Goal: Information Seeking & Learning: Find contact information

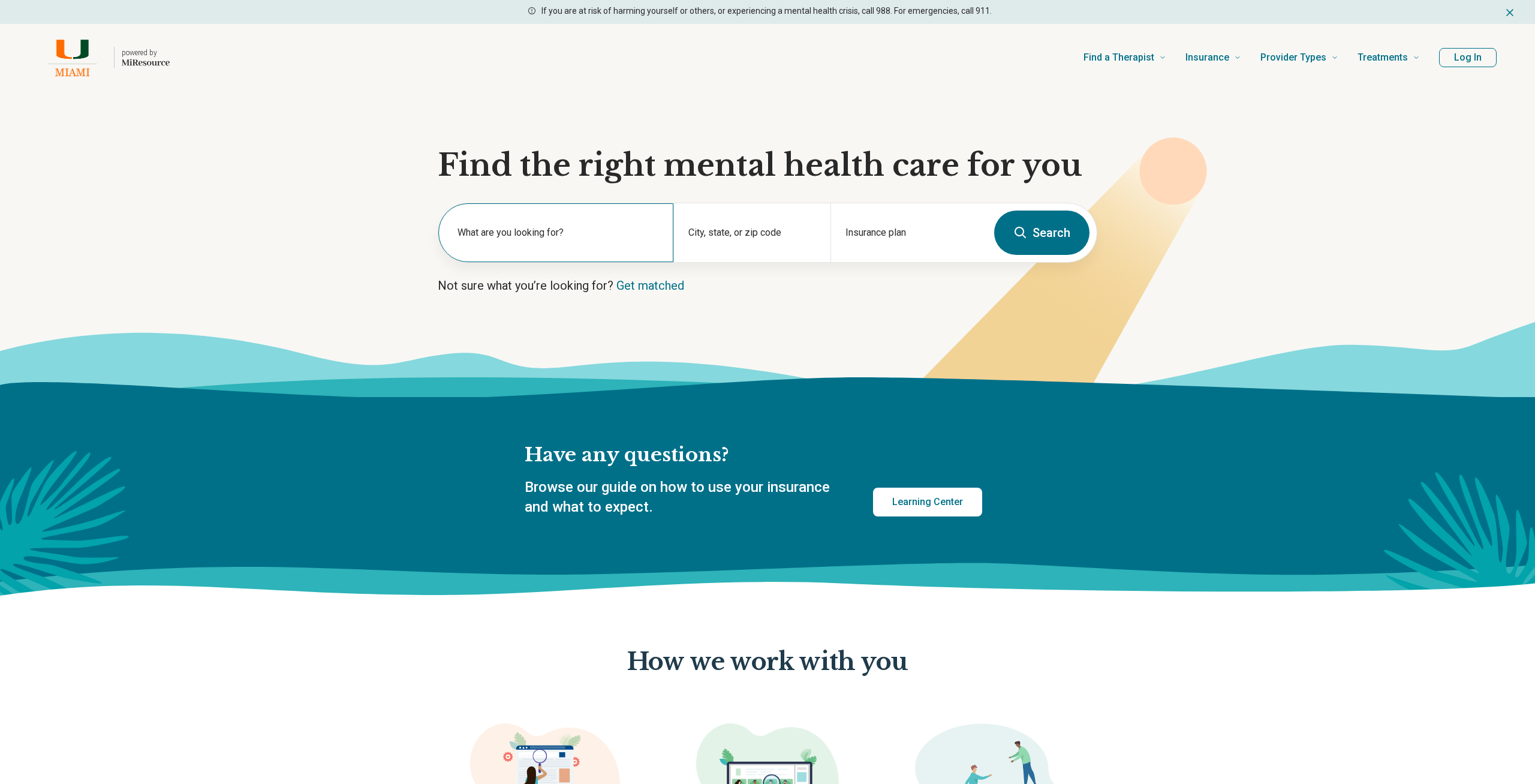
click at [568, 228] on label "What are you looking for?" at bounding box center [559, 232] width 202 height 14
click at [773, 307] on section "Find the right mental health care for you What are you looking for? City, state…" at bounding box center [767, 243] width 1535 height 305
click at [784, 231] on div "City, state, or zip code" at bounding box center [752, 232] width 157 height 59
click at [889, 231] on div "Insurance plan" at bounding box center [909, 232] width 157 height 59
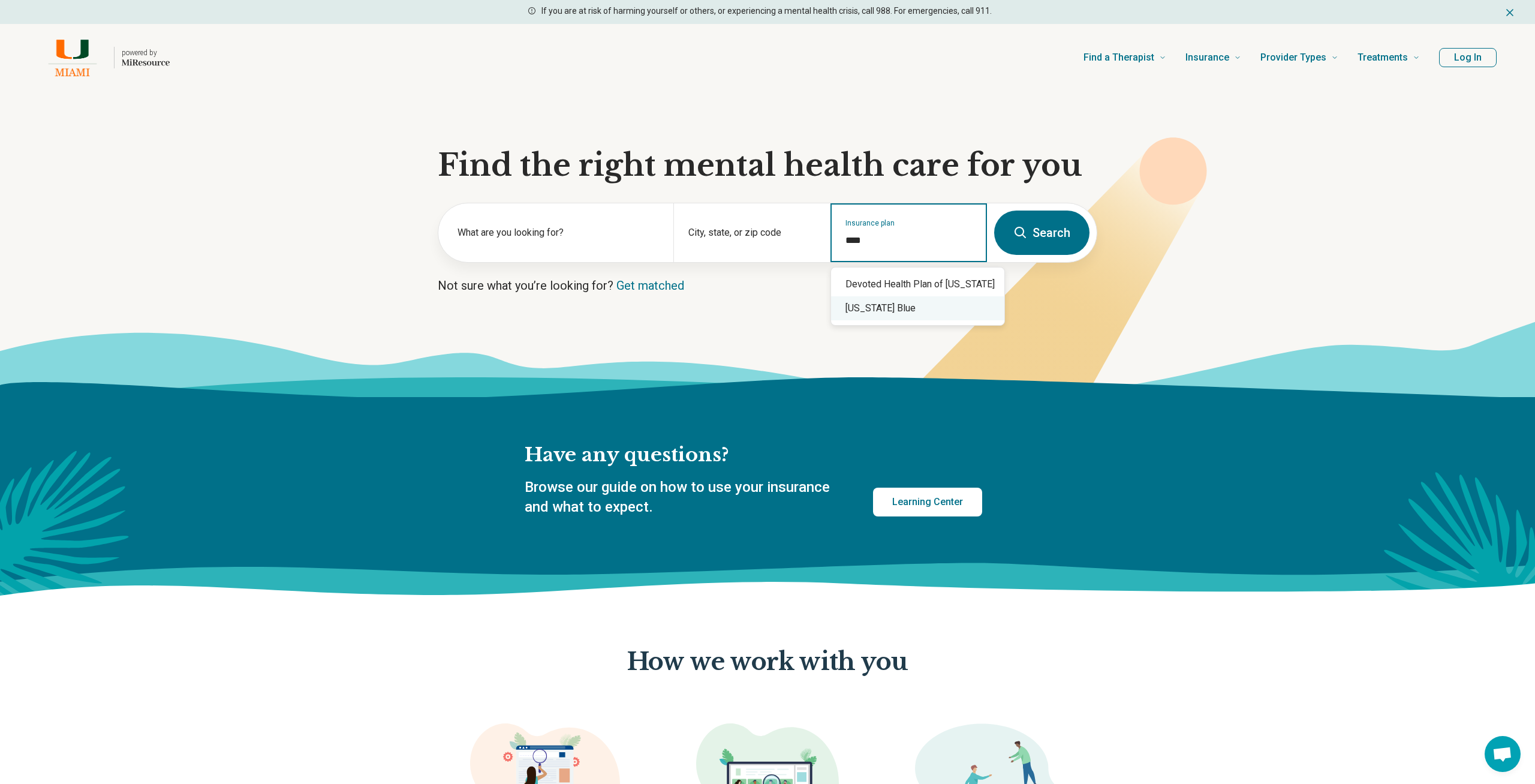
click at [922, 300] on div "Florida Blue" at bounding box center [918, 308] width 173 height 24
type input "**********"
click at [742, 209] on div "City, state, or zip code" at bounding box center [752, 232] width 157 height 59
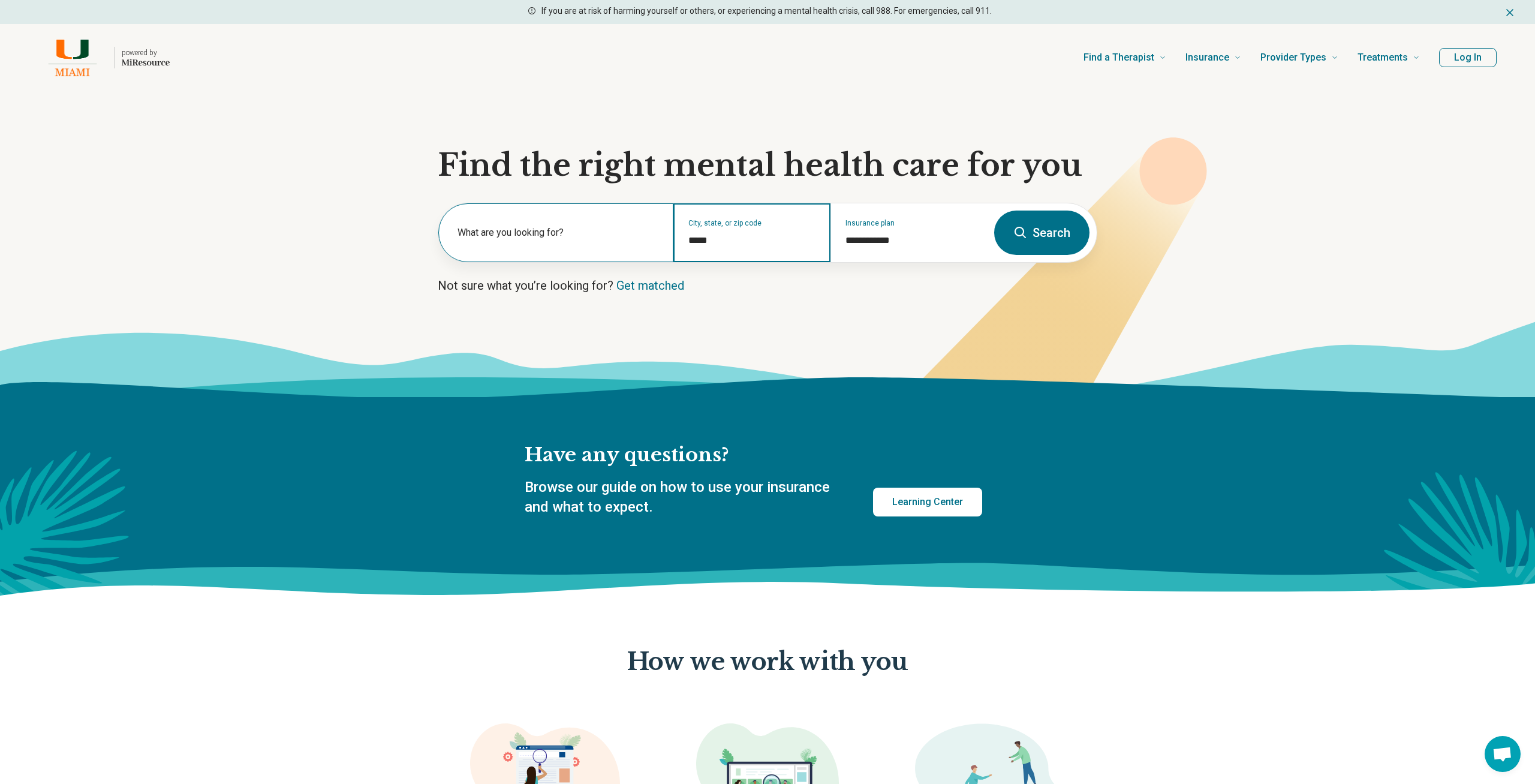
type input "*****"
click at [541, 214] on div "What are you looking for?" at bounding box center [555, 232] width 235 height 59
drag, startPoint x: 756, startPoint y: 253, endPoint x: 754, endPoint y: 247, distance: 6.3
click at [755, 252] on div "City, state, or zip code" at bounding box center [752, 232] width 157 height 59
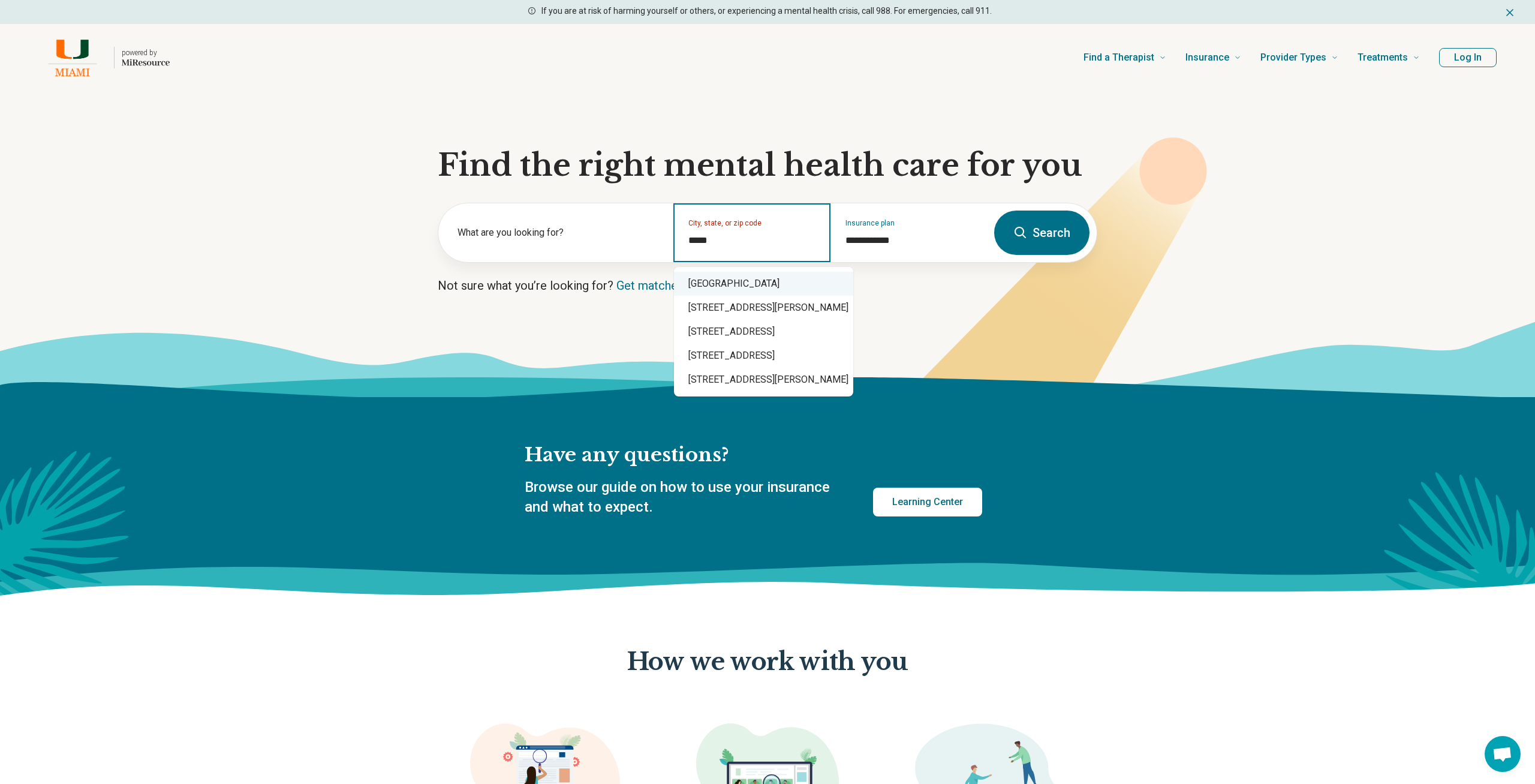
click at [771, 292] on div "Miami, FL 33143" at bounding box center [763, 283] width 179 height 24
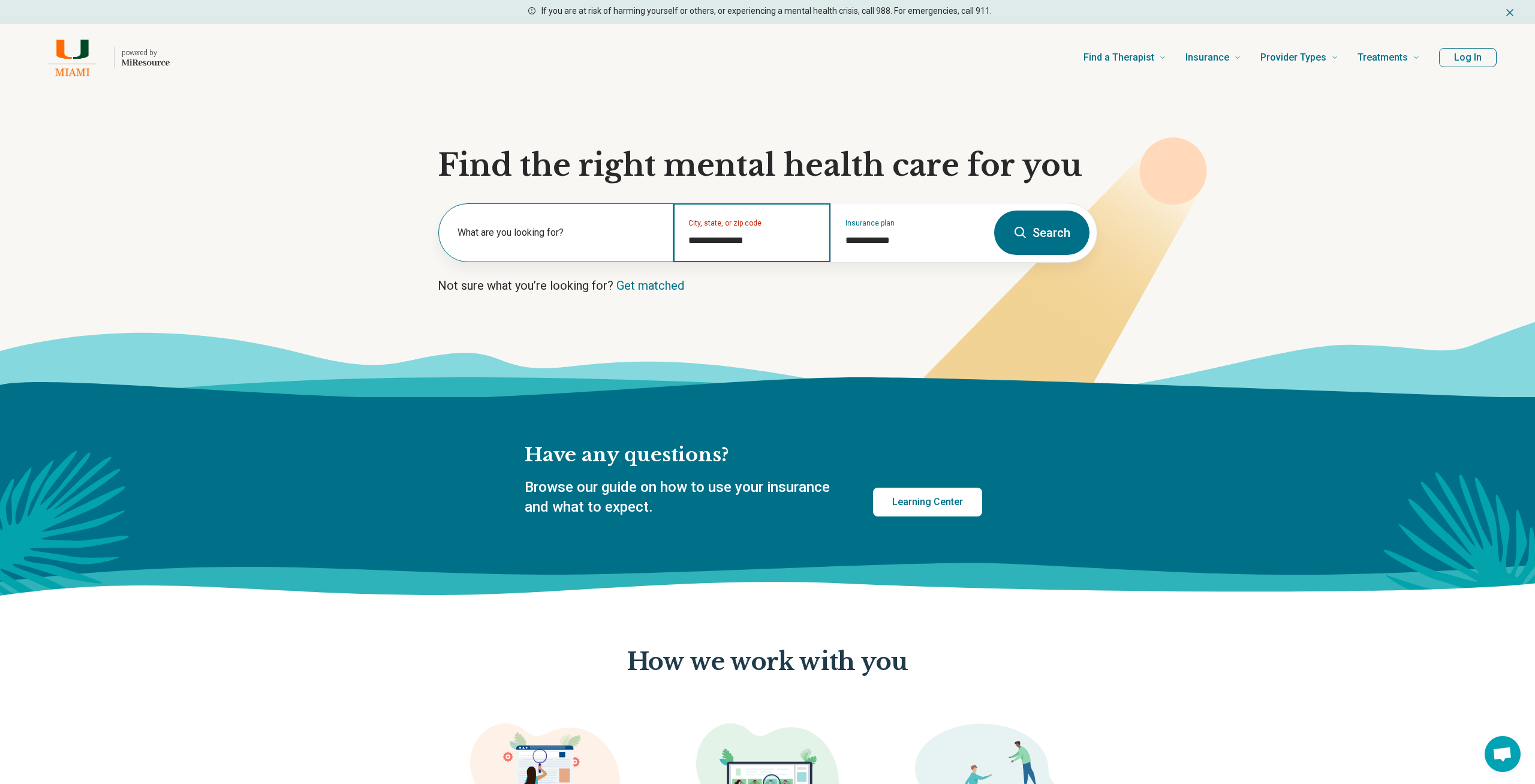
type input "**********"
click at [587, 230] on label "What are you looking for?" at bounding box center [559, 232] width 202 height 14
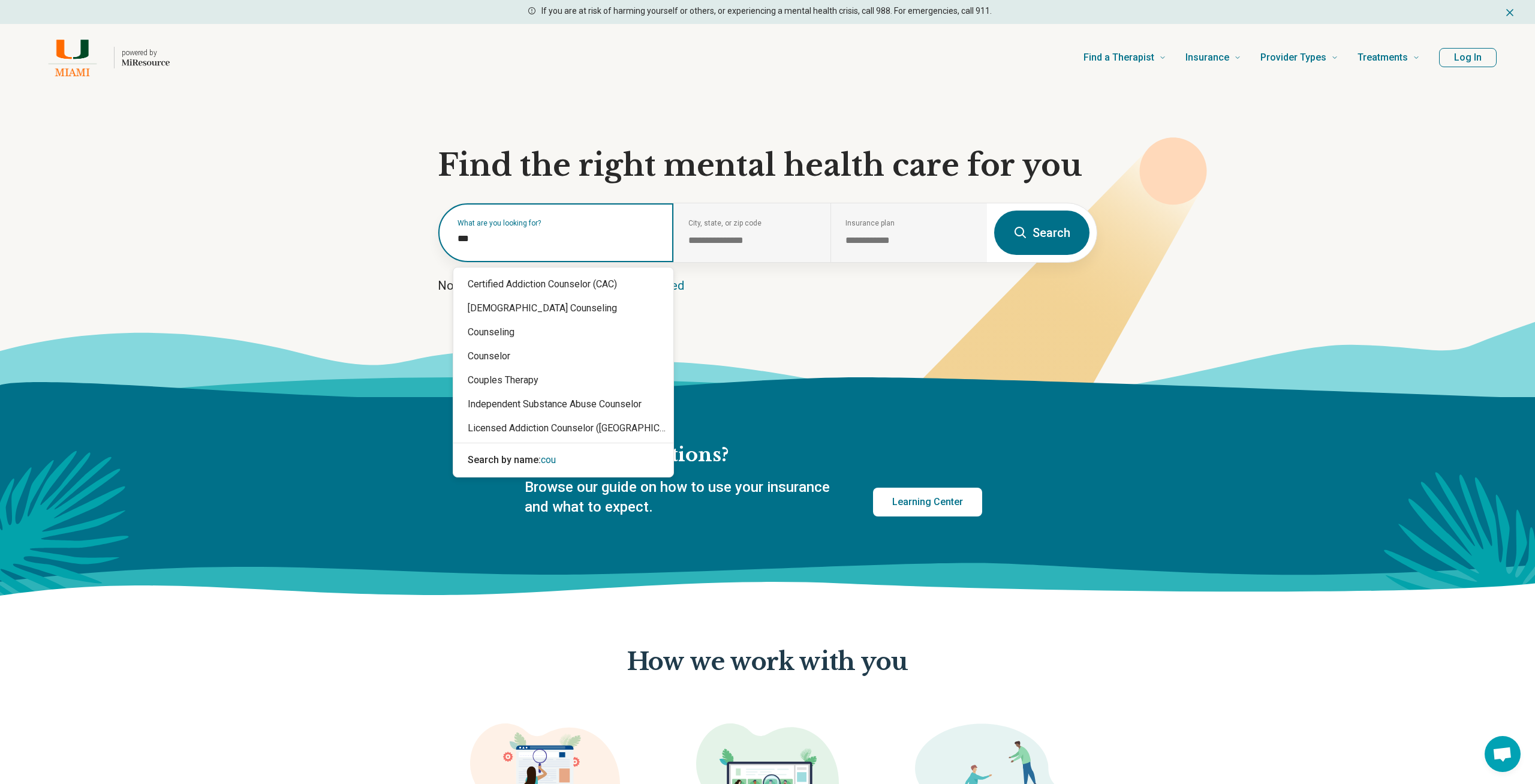
type input "****"
click at [572, 336] on div "Counseling" at bounding box center [563, 332] width 220 height 24
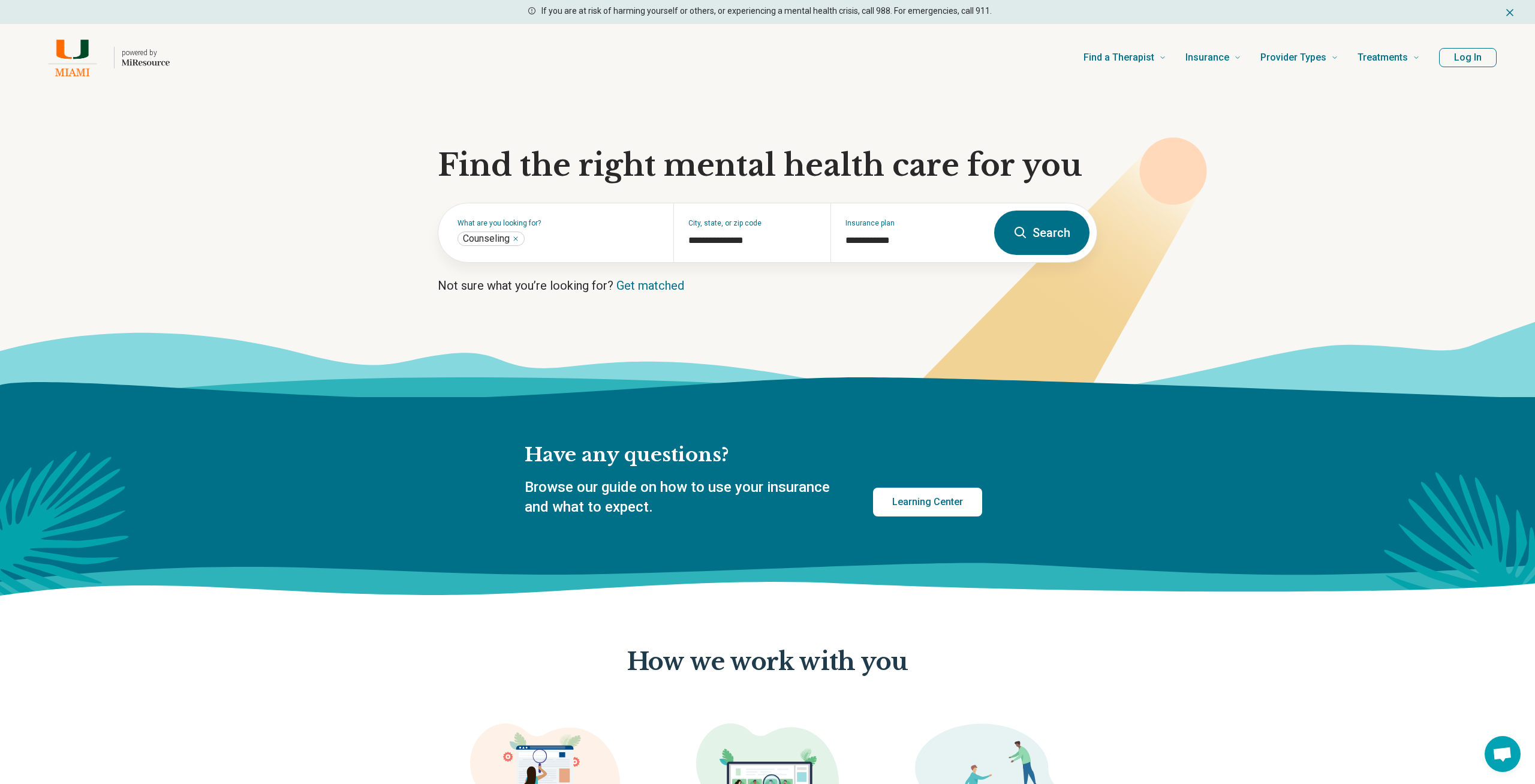
click at [1062, 226] on button "Search" at bounding box center [1042, 232] width 96 height 44
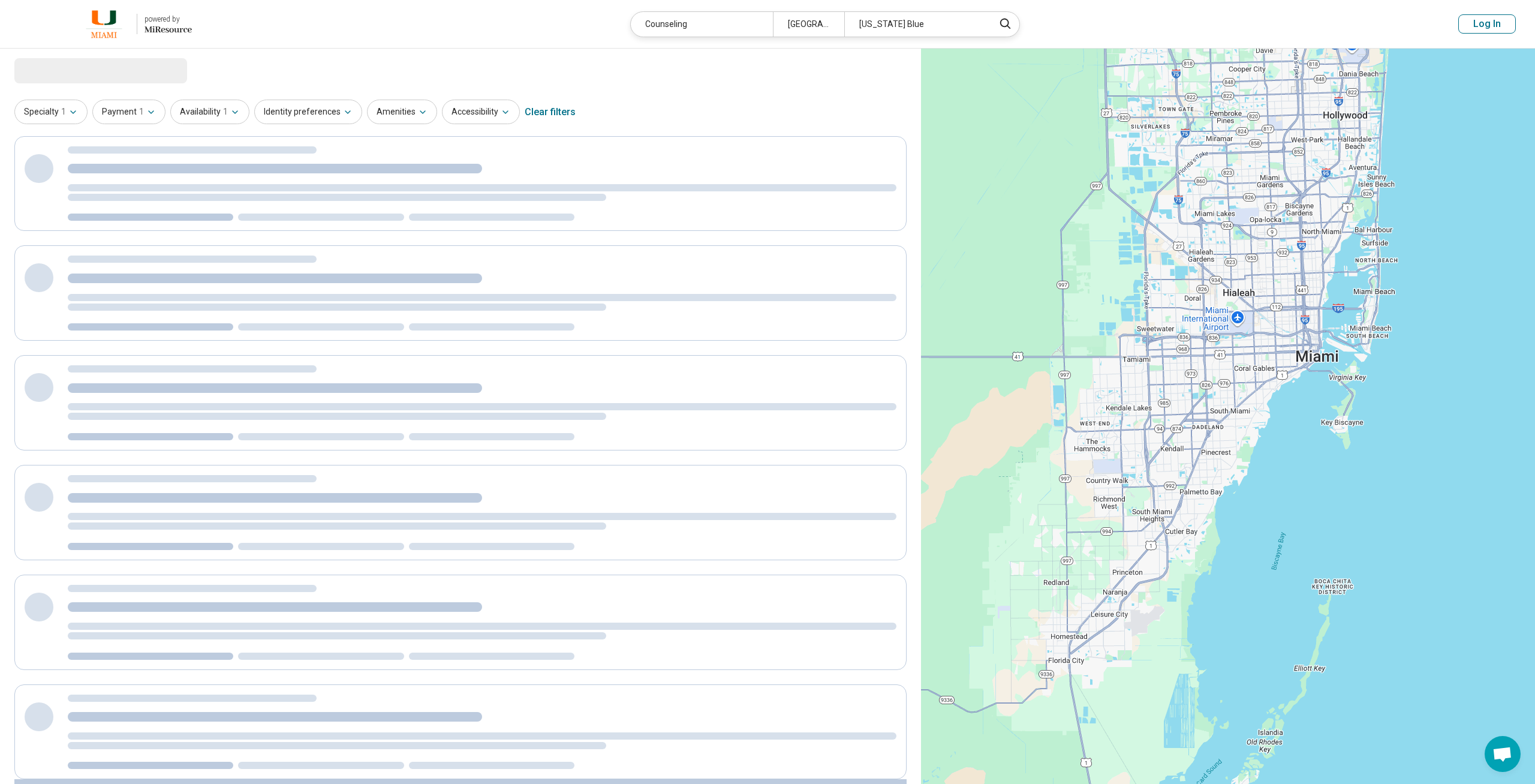
select select "***"
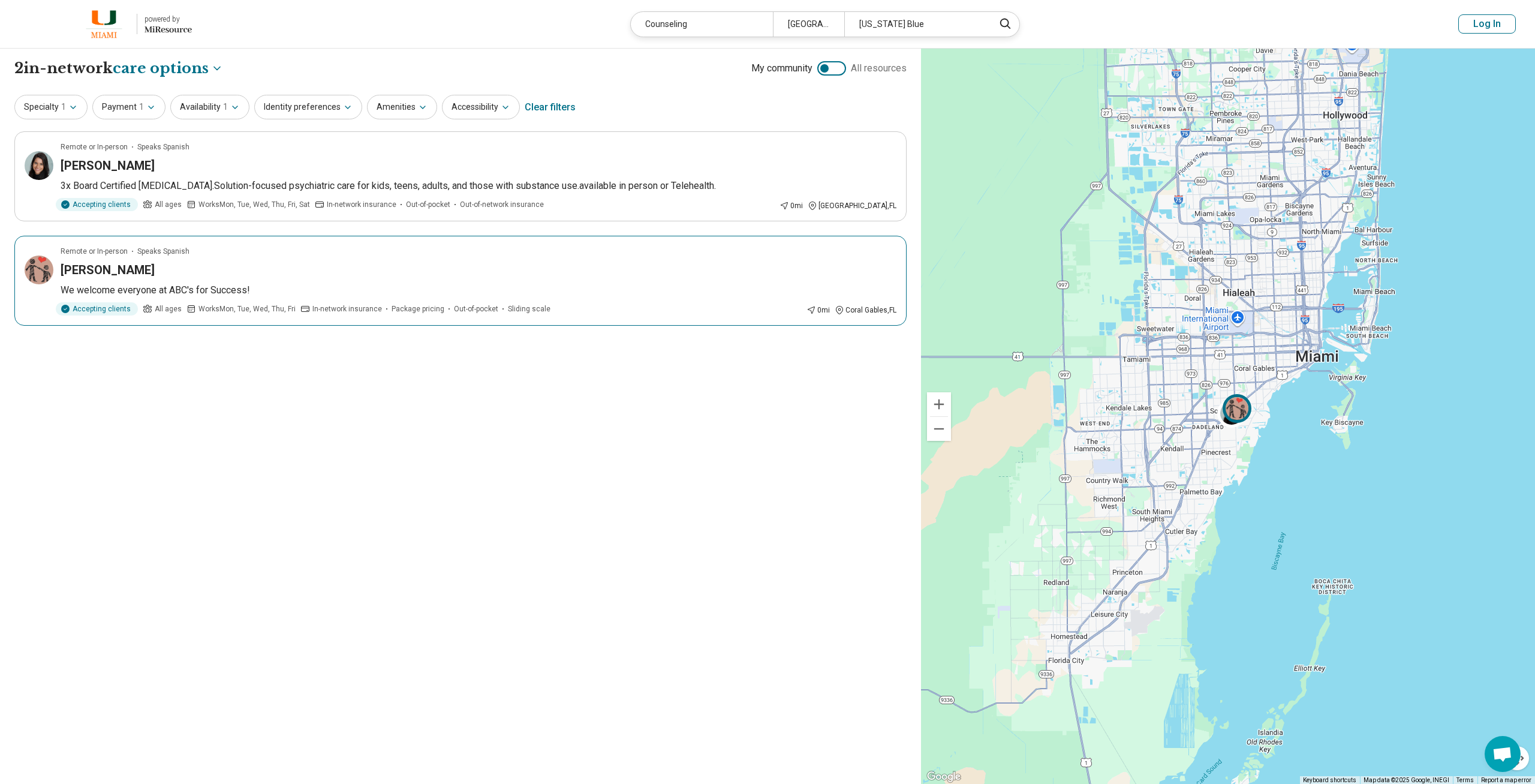
click at [449, 273] on div "[PERSON_NAME]" at bounding box center [478, 269] width 836 height 17
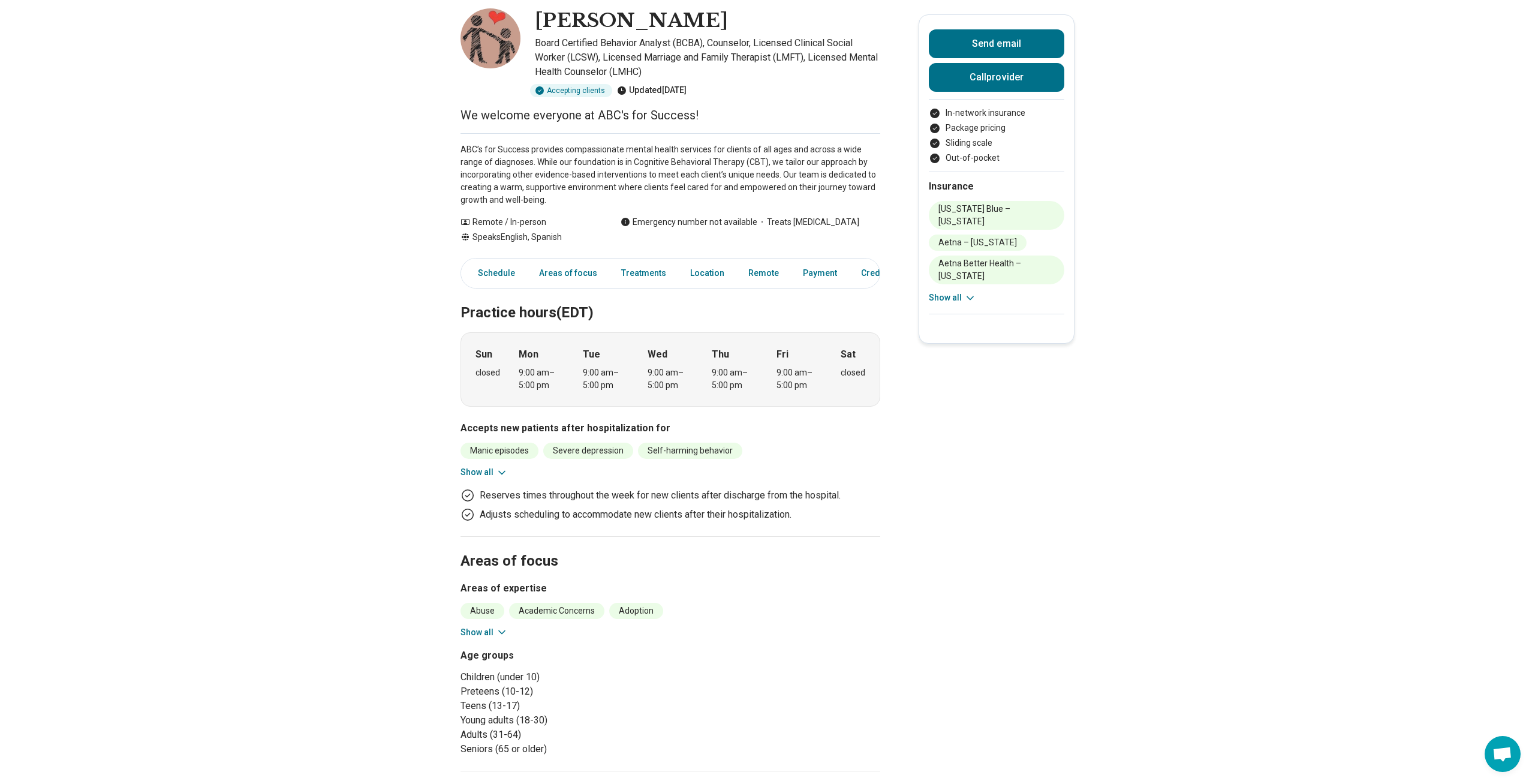
scroll to position [123, 0]
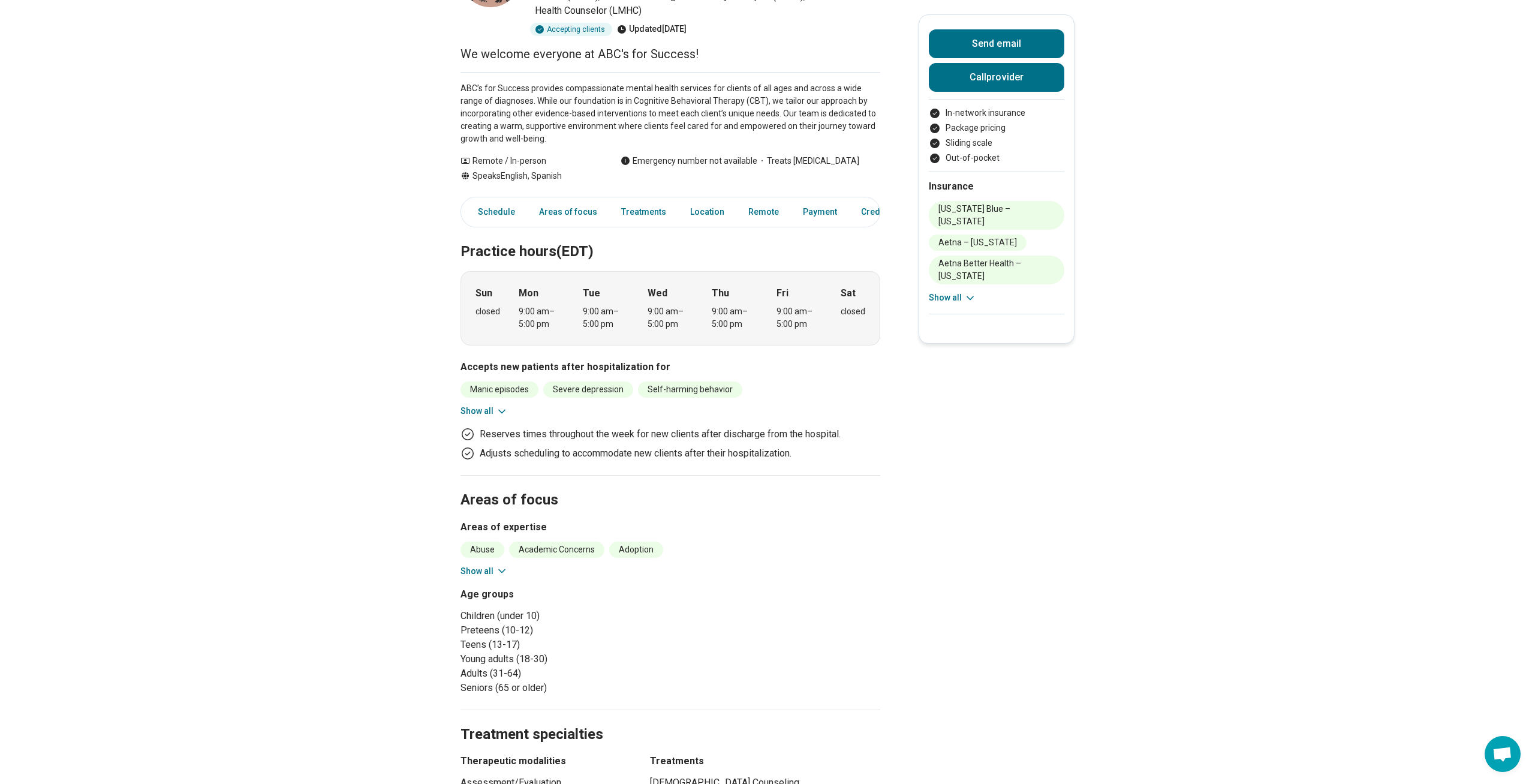
click at [505, 569] on icon at bounding box center [501, 570] width 12 height 12
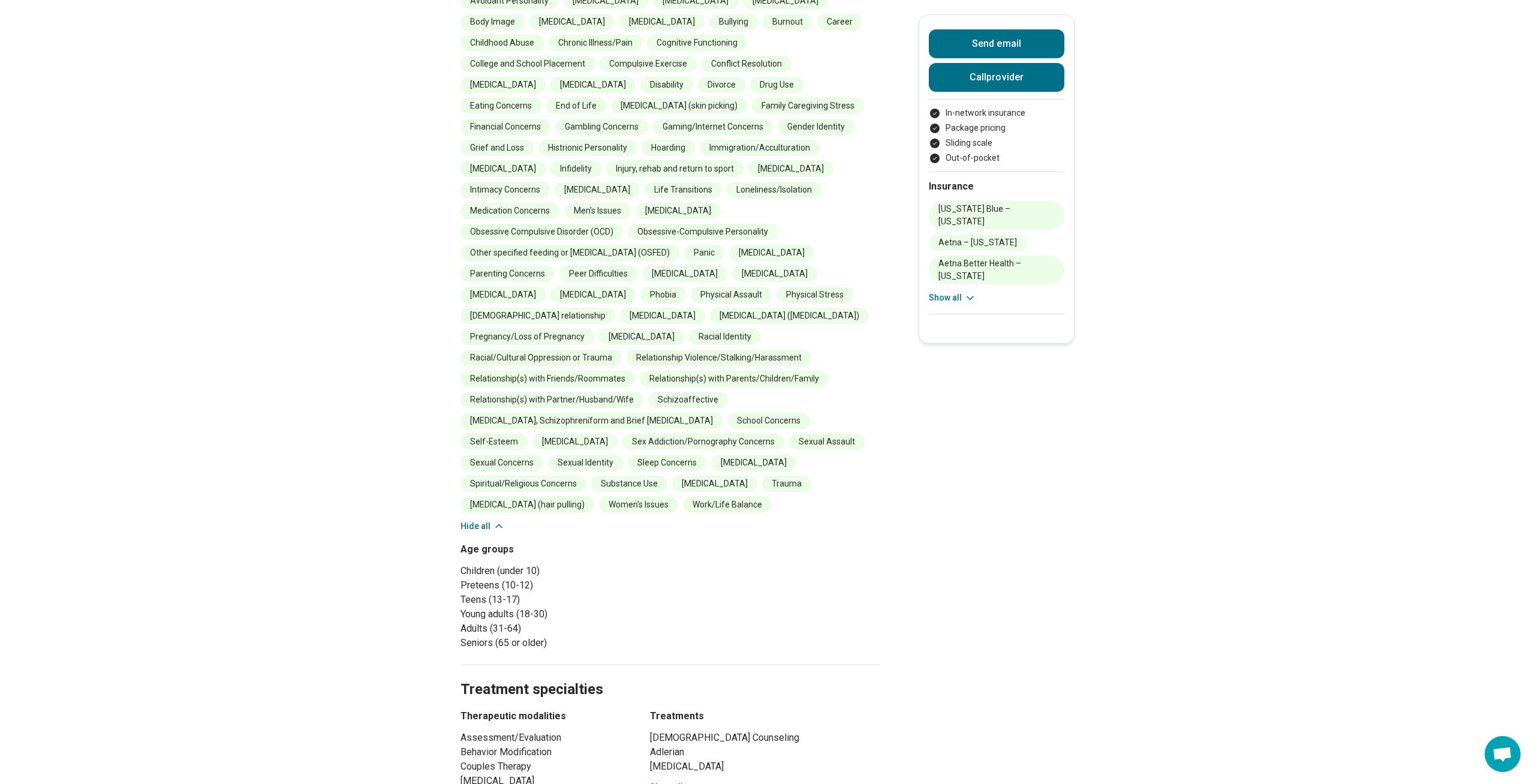
scroll to position [795, 0]
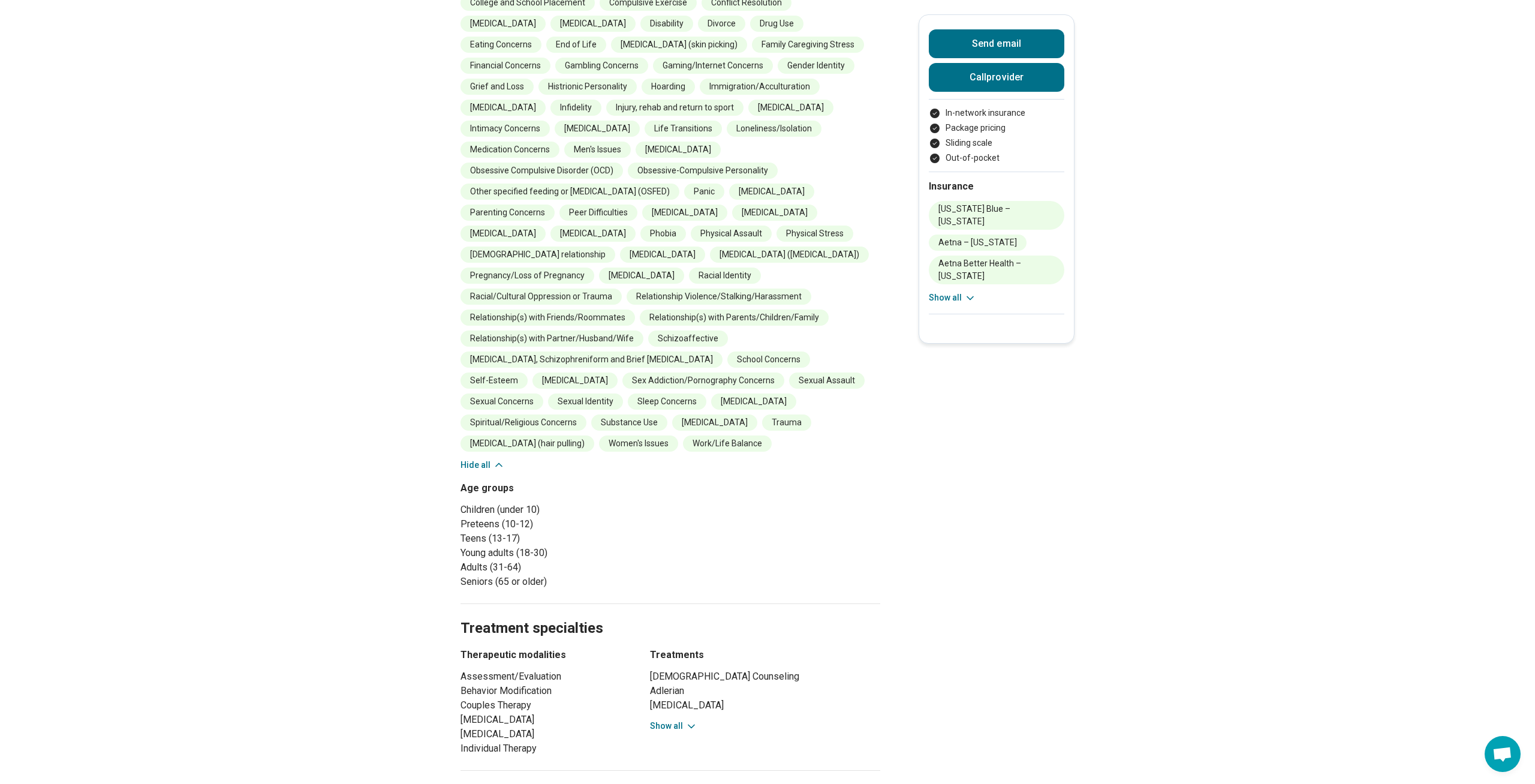
click at [483, 459] on button "Hide all" at bounding box center [482, 465] width 44 height 13
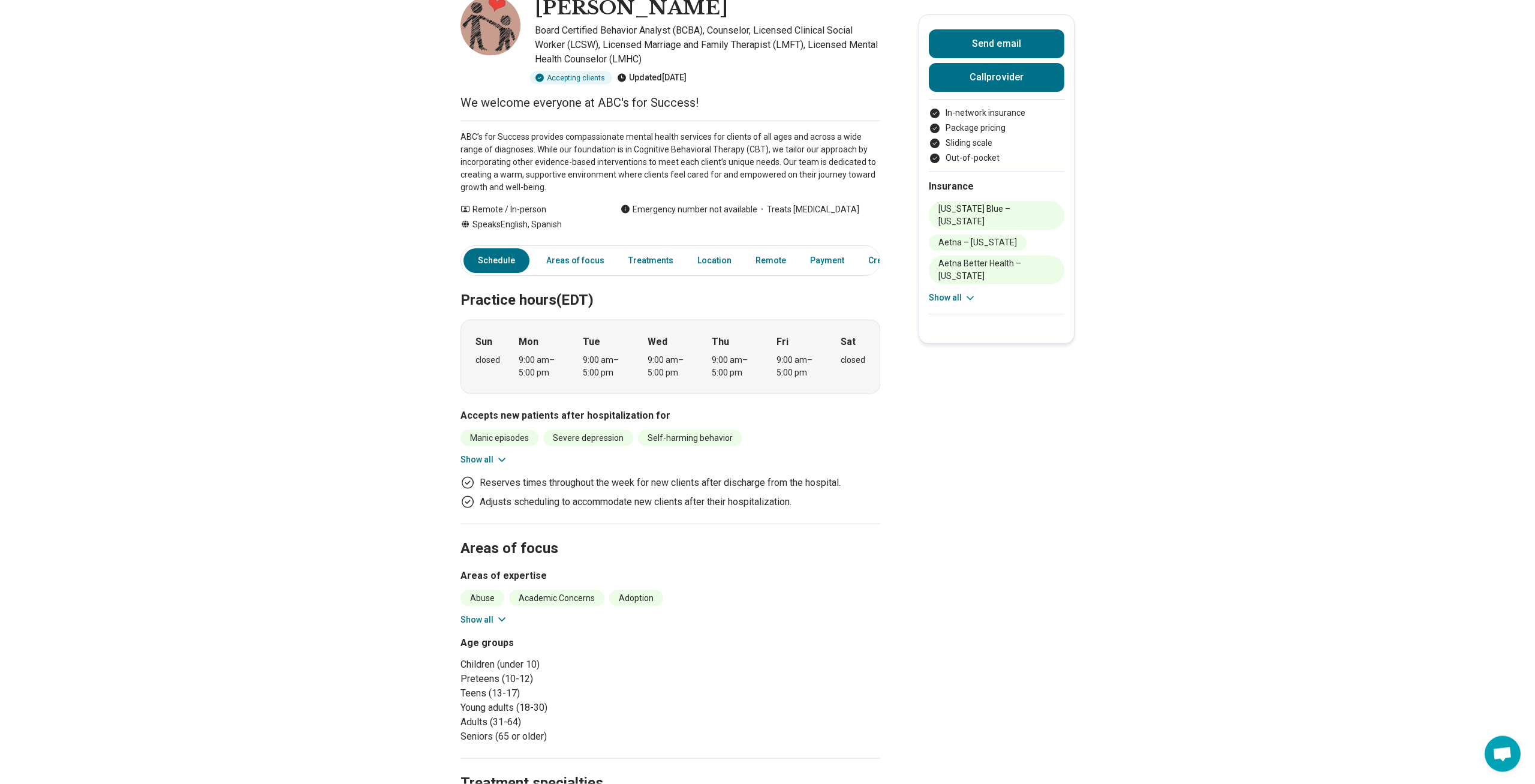
scroll to position [0, 0]
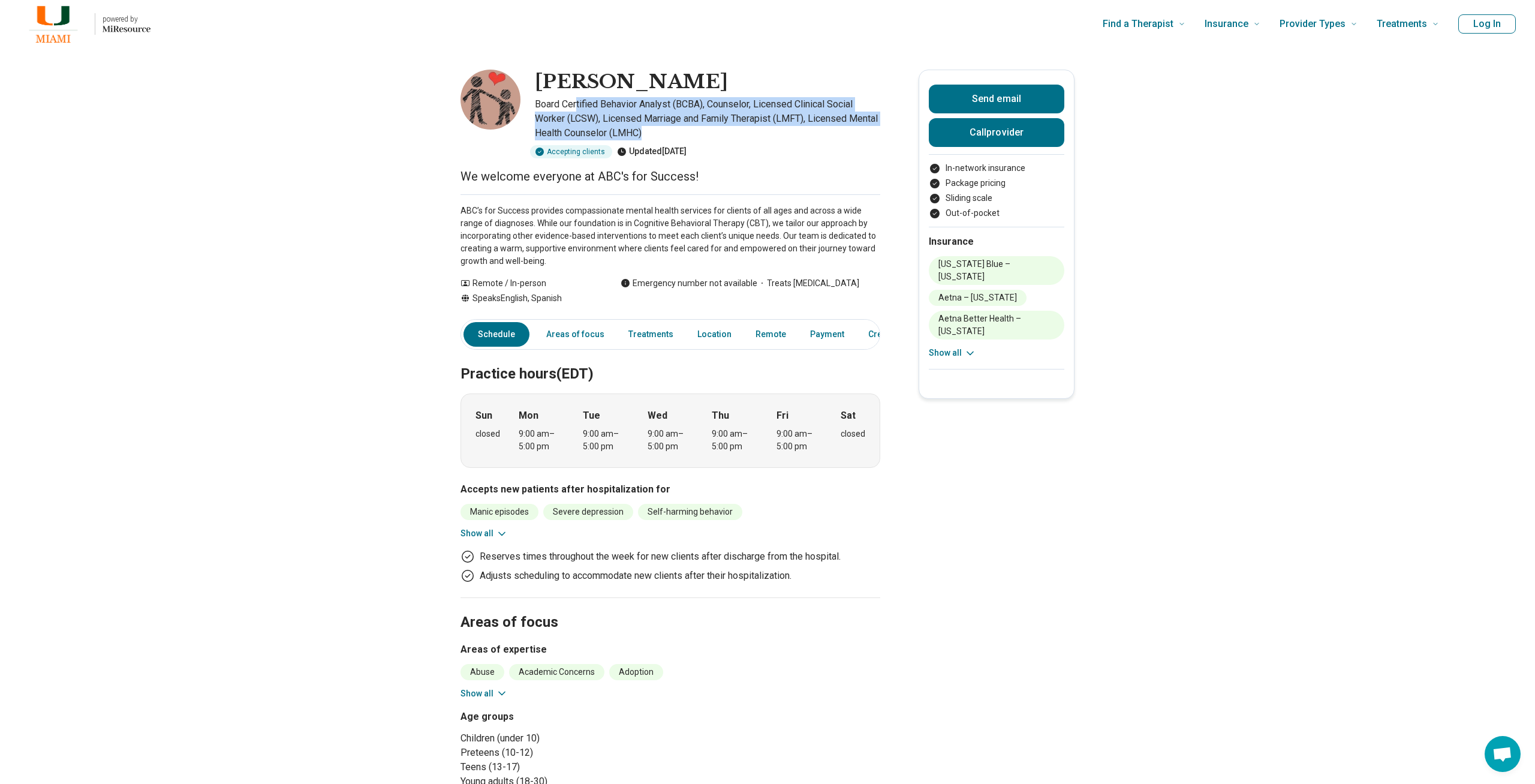
drag, startPoint x: 578, startPoint y: 103, endPoint x: 733, endPoint y: 133, distance: 157.9
click at [733, 133] on p "Board Certified Behavior Analyst (BCBA), Counselor, Licensed Clinical Social Wo…" at bounding box center [707, 119] width 345 height 43
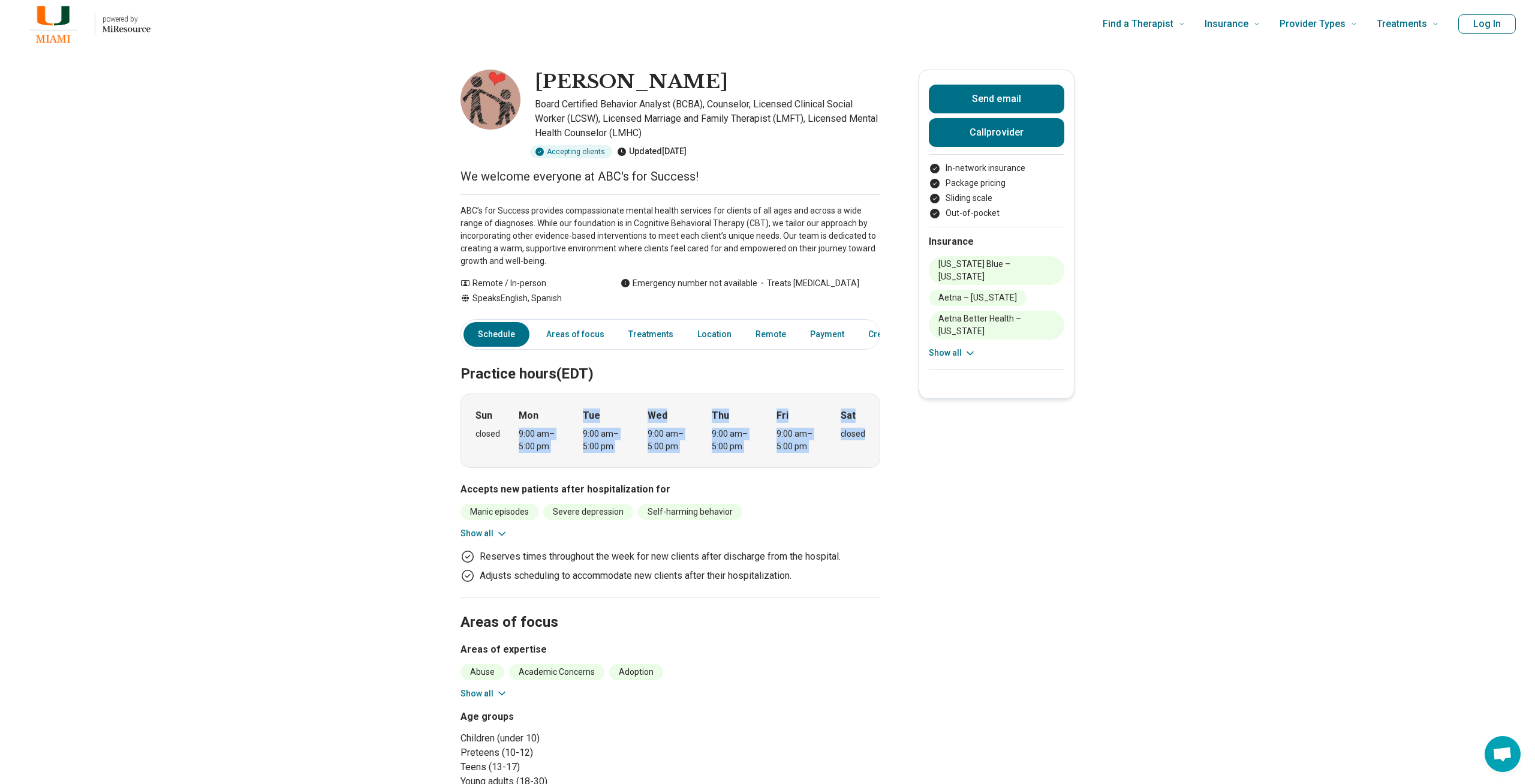
drag, startPoint x: 520, startPoint y: 433, endPoint x: 877, endPoint y: 451, distance: 357.5
click at [877, 451] on div "Sun closed Mon 9:00 am – 5:00 pm Tue 9:00 am – 5:00 pm Wed 9:00 am – 5:00 pm Th…" at bounding box center [671, 430] width 420 height 74
drag, startPoint x: 580, startPoint y: 433, endPoint x: 617, endPoint y: 448, distance: 39.9
click at [617, 448] on div "Sun closed Mon 9:00 am – 5:00 pm Tue 9:00 am – 5:00 pm Wed 9:00 am – 5:00 pm Th…" at bounding box center [671, 430] width 420 height 74
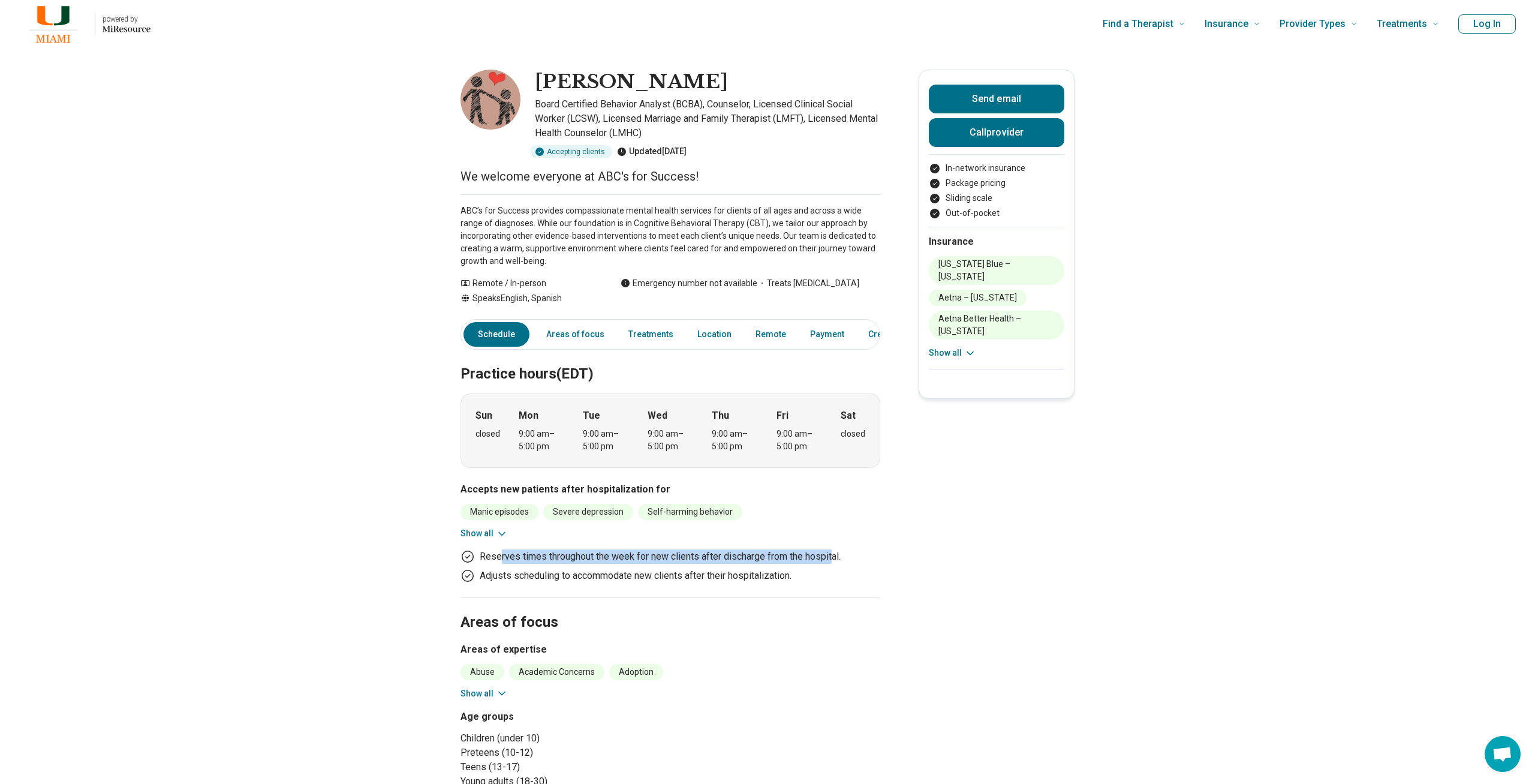
drag, startPoint x: 499, startPoint y: 558, endPoint x: 840, endPoint y: 565, distance: 341.1
click at [835, 565] on div "Reserves times throughout the week for new clients after discharge from the hos…" at bounding box center [671, 565] width 420 height 33
click at [840, 565] on div "Reserves times throughout the week for new clients after discharge from the hos…" at bounding box center [671, 565] width 420 height 33
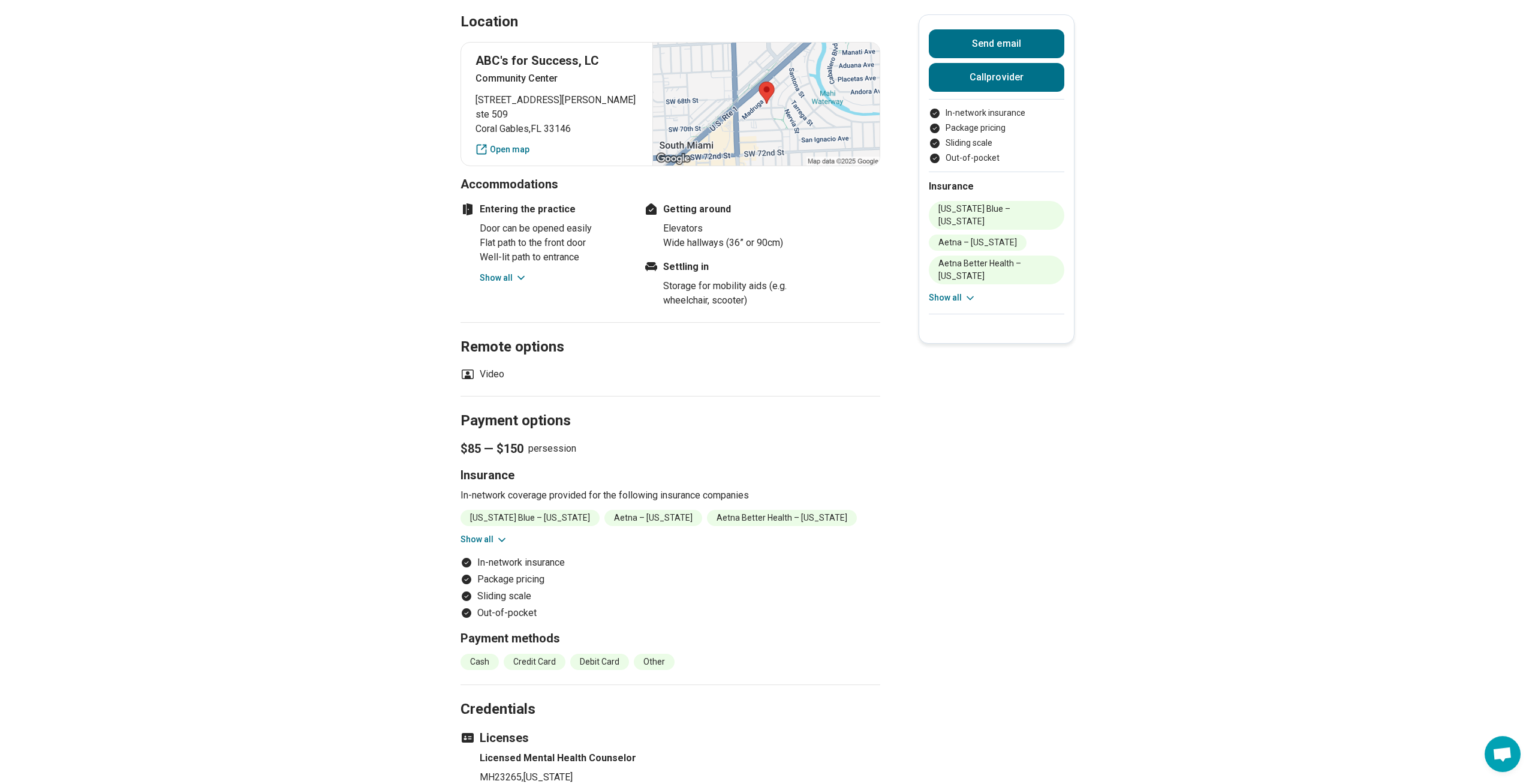
scroll to position [1040, 0]
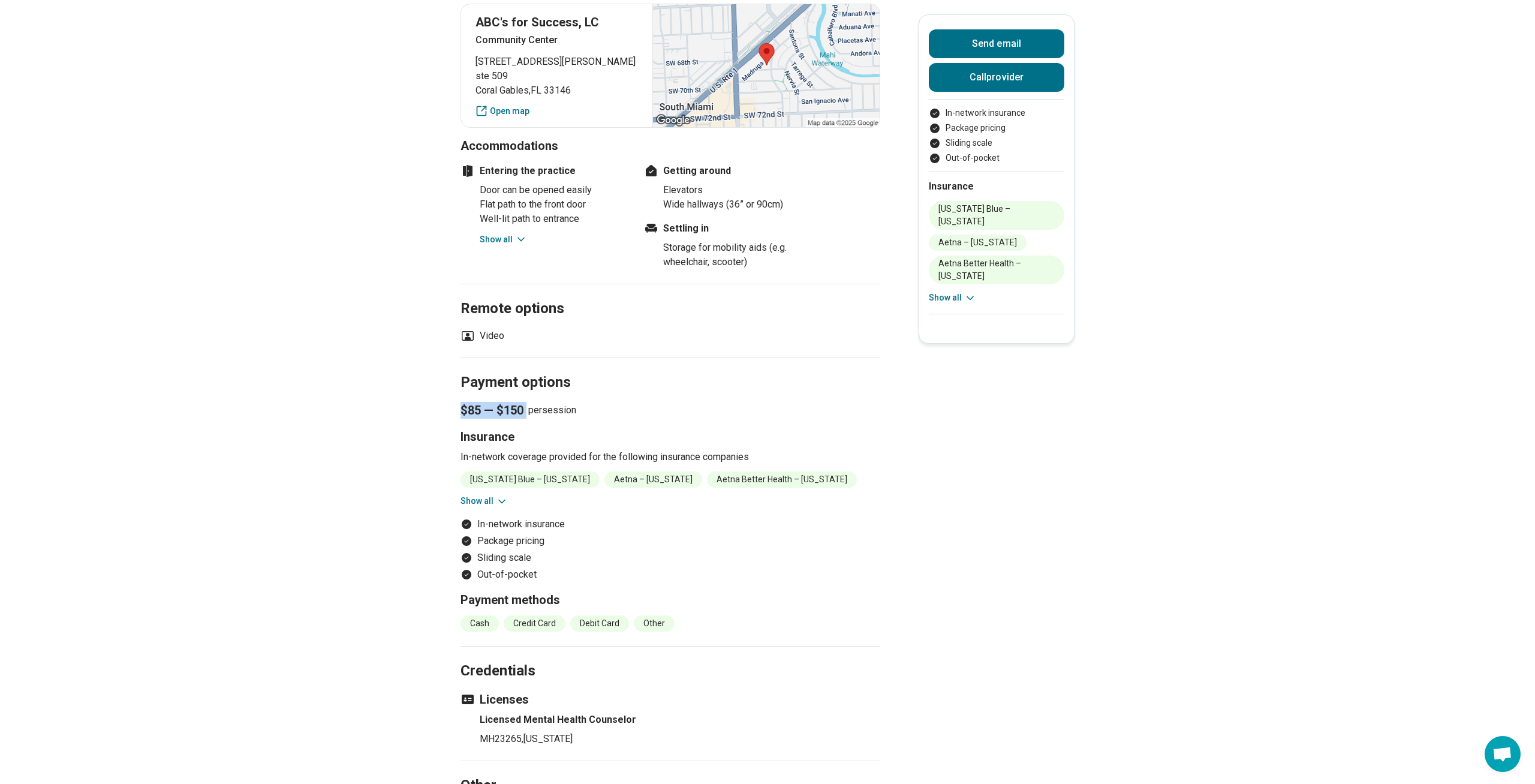
drag, startPoint x: 529, startPoint y: 412, endPoint x: 424, endPoint y: 415, distance: 105.0
click at [529, 332] on ul "Video" at bounding box center [671, 336] width 420 height 14
drag, startPoint x: 489, startPoint y: 456, endPoint x: 785, endPoint y: 454, distance: 296.0
click at [785, 454] on p "In-network coverage provided for the following insurance companies" at bounding box center [671, 457] width 420 height 14
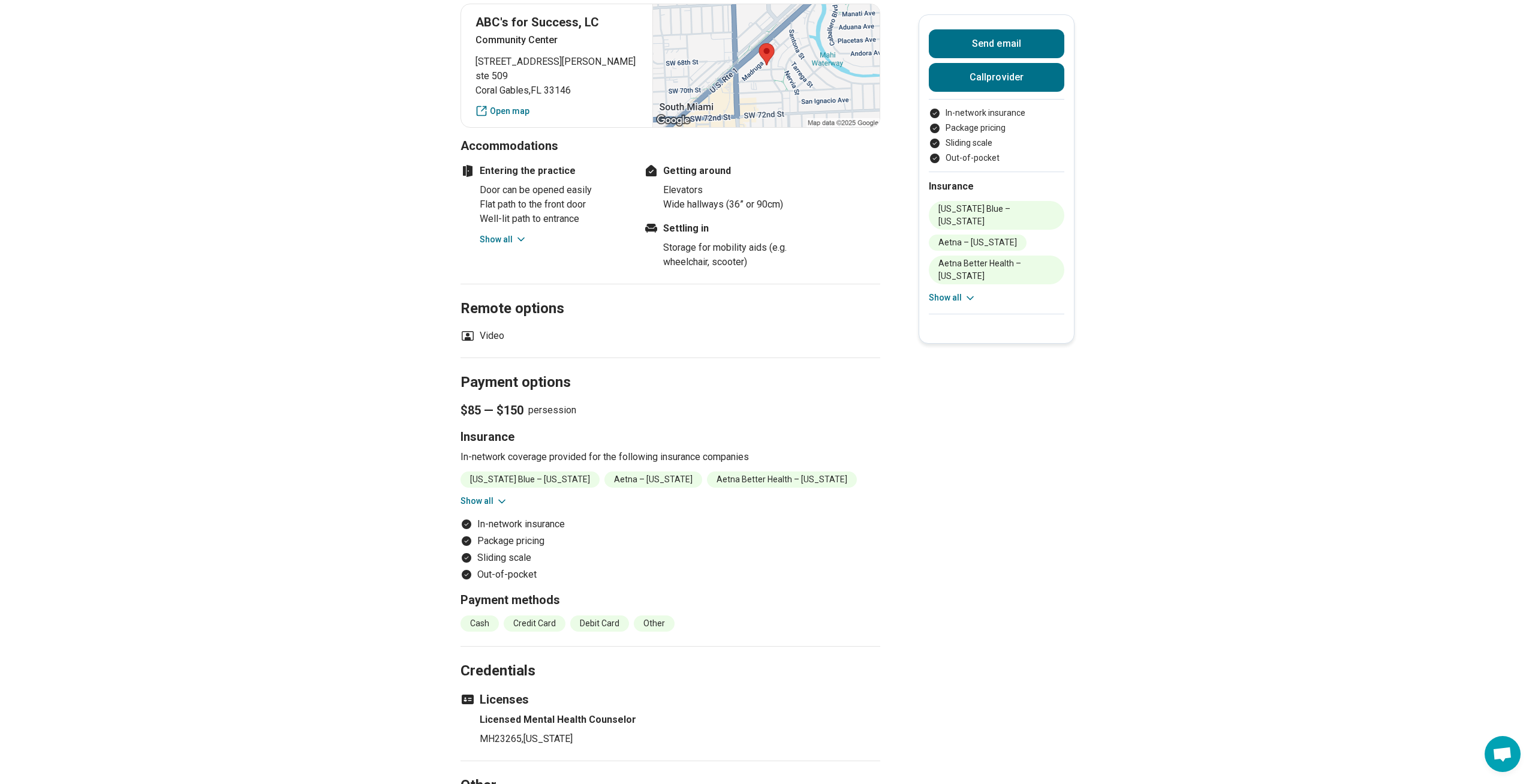
click at [785, 454] on p "In-network coverage provided for the following insurance companies" at bounding box center [671, 457] width 420 height 14
drag, startPoint x: 462, startPoint y: 461, endPoint x: 822, endPoint y: 457, distance: 360.0
click at [821, 458] on p "In-network coverage provided for the following insurance companies" at bounding box center [671, 457] width 420 height 14
click at [838, 455] on p "In-network coverage provided for the following insurance companies" at bounding box center [671, 457] width 420 height 14
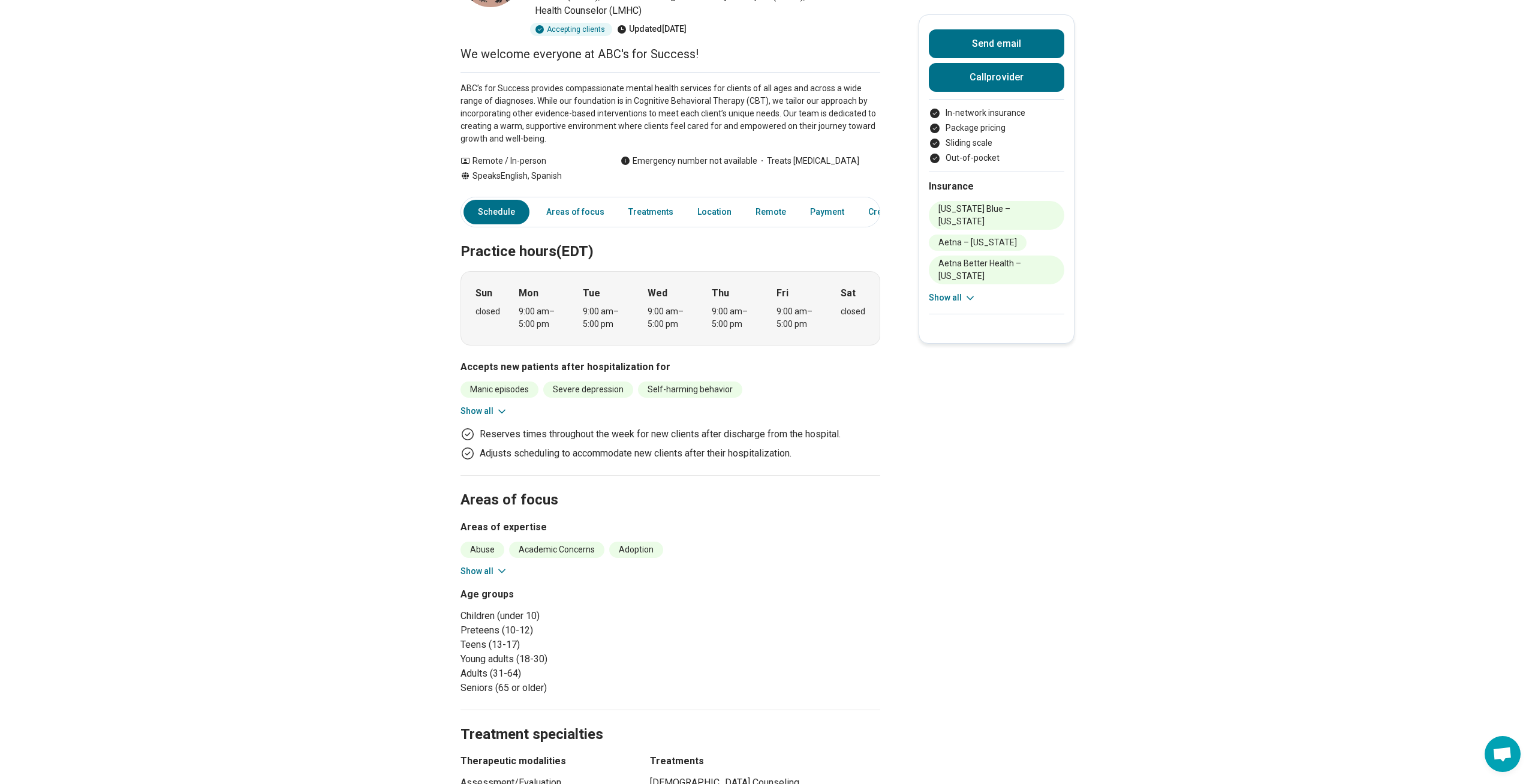
scroll to position [0, 0]
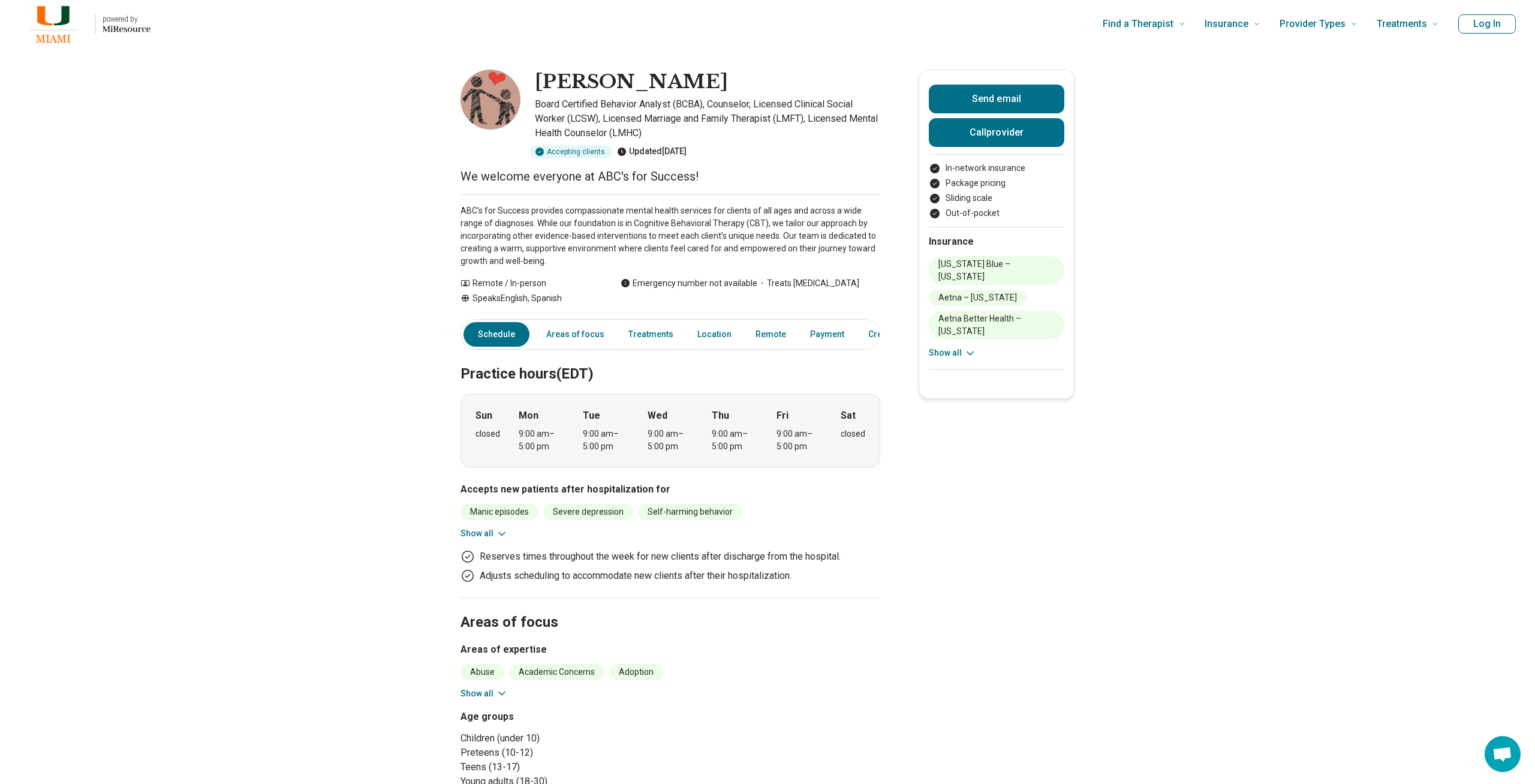
click at [567, 340] on link "Areas of focus" at bounding box center [575, 333] width 72 height 24
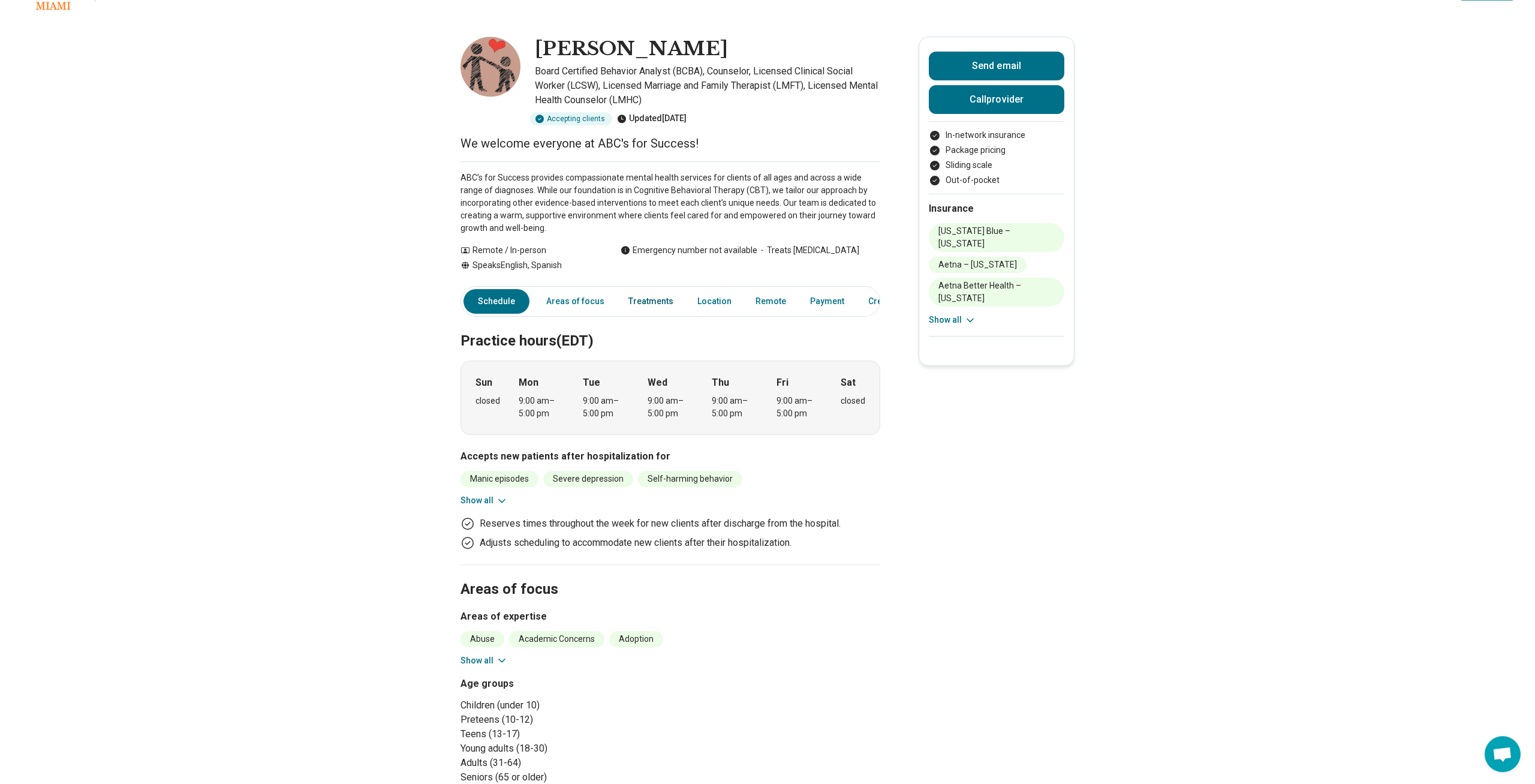
click at [638, 300] on link "Treatments" at bounding box center [651, 301] width 59 height 24
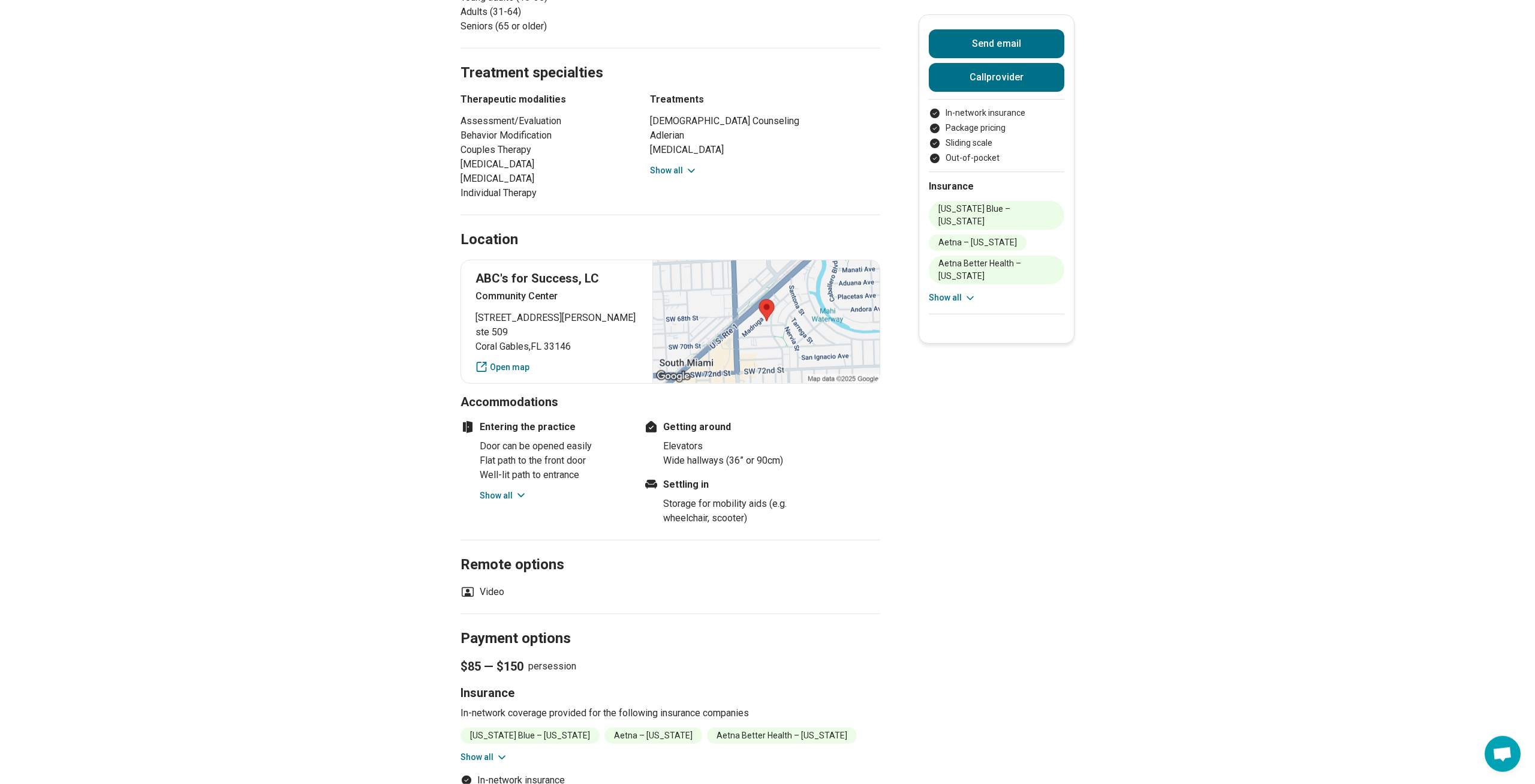
scroll to position [757, 0]
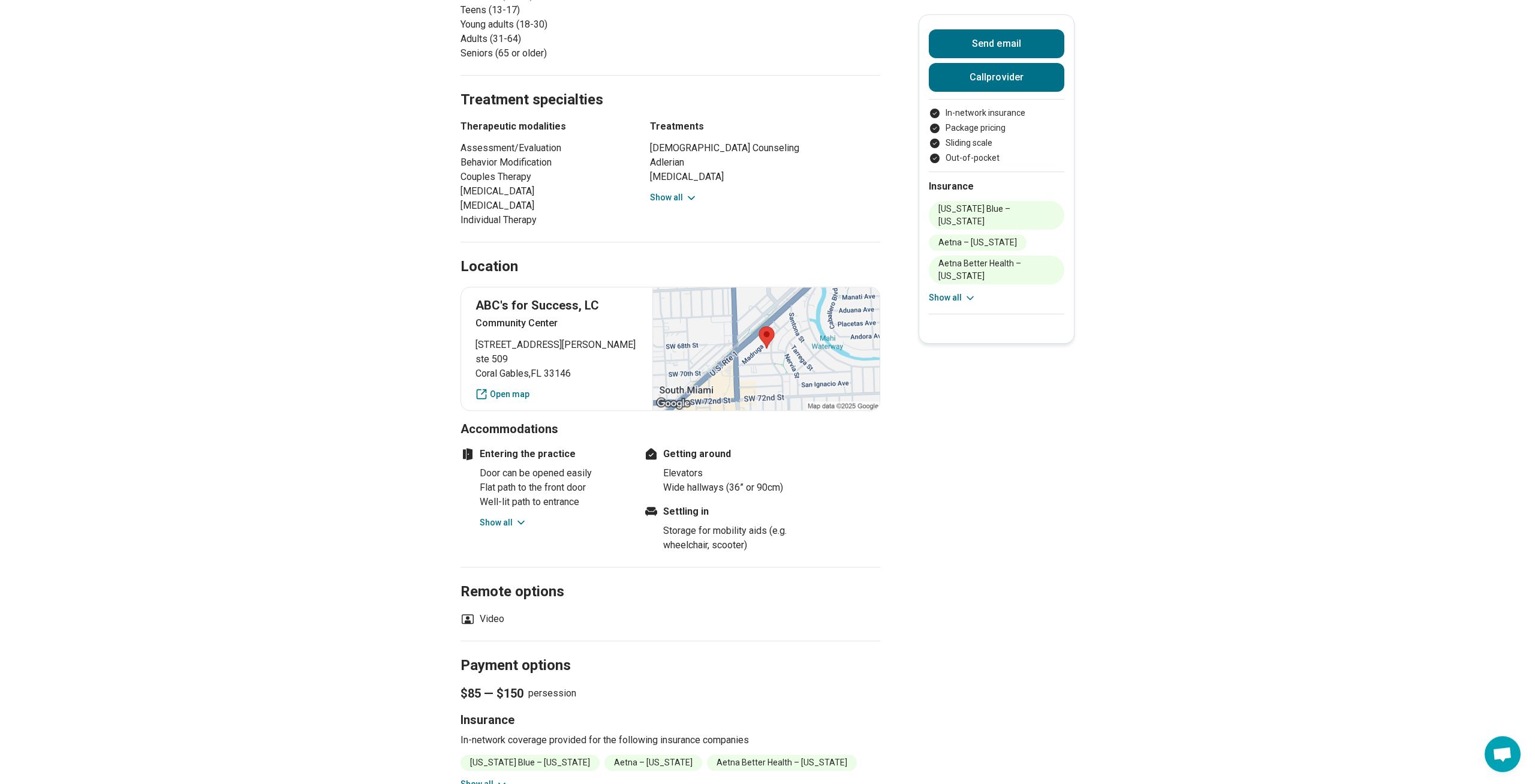
click at [683, 195] on button "Show all" at bounding box center [673, 197] width 48 height 13
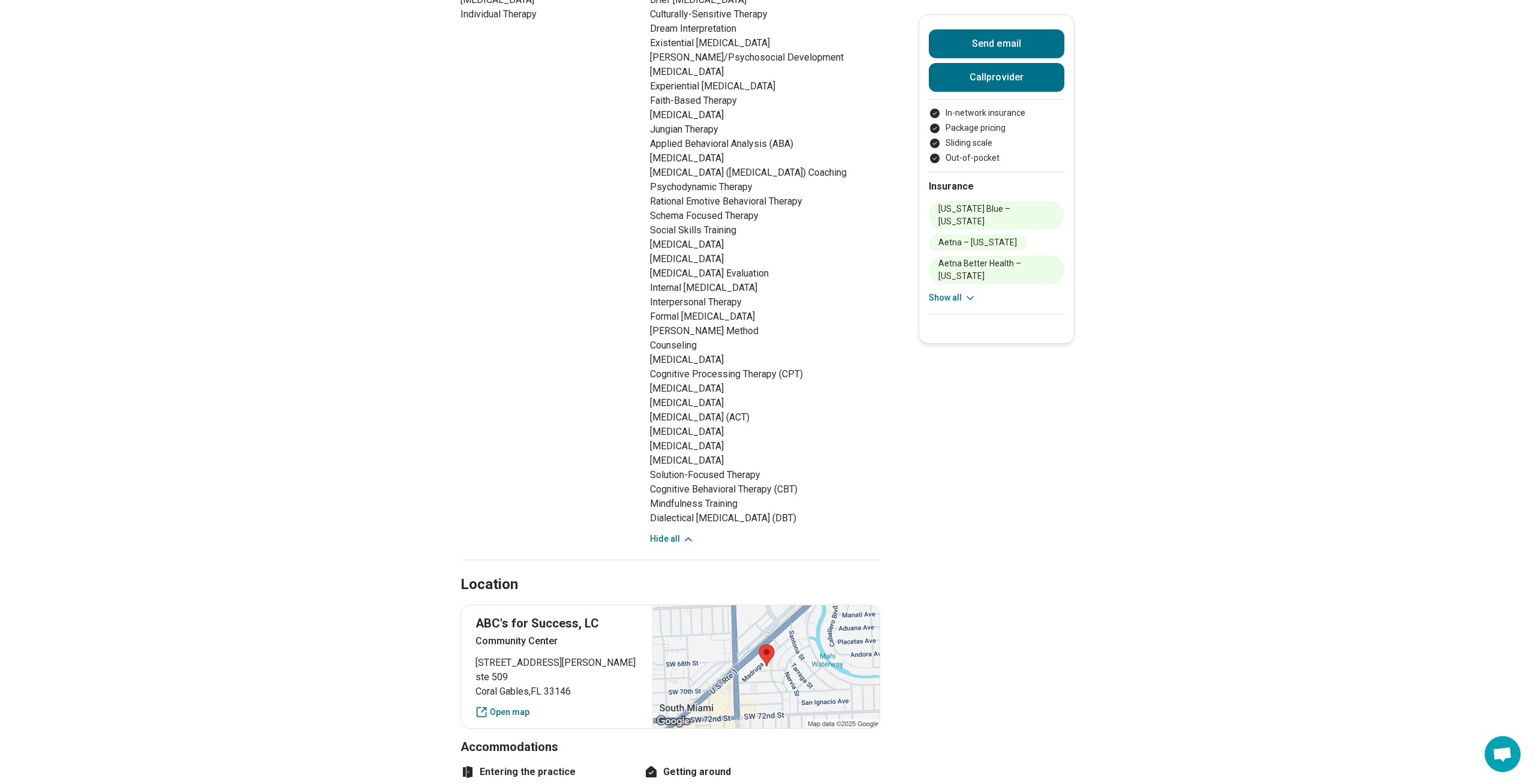
scroll to position [1001, 0]
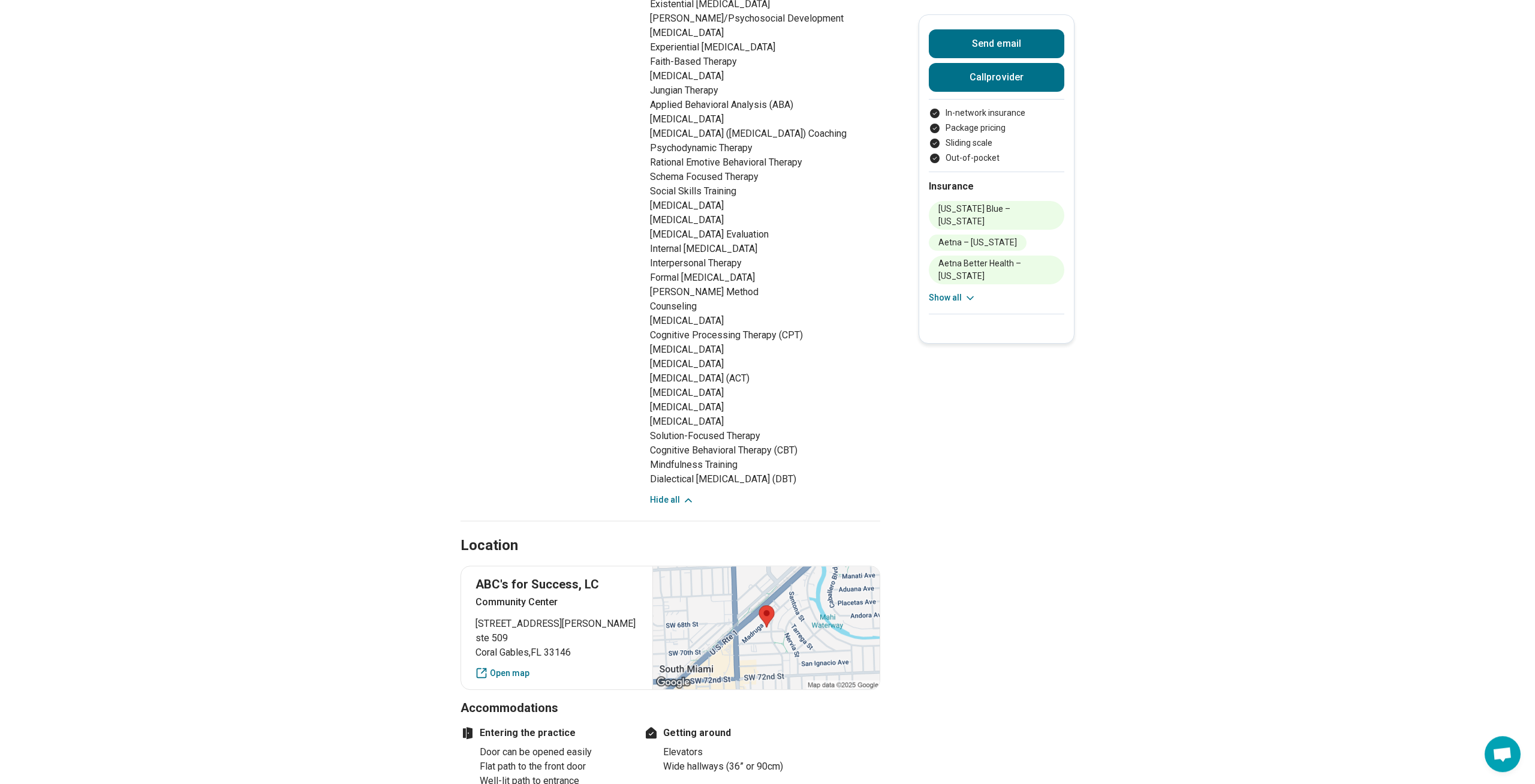
drag, startPoint x: 775, startPoint y: 324, endPoint x: 765, endPoint y: 333, distance: 13.5
click at [781, 285] on li "Formal [MEDICAL_DATA]" at bounding box center [764, 278] width 230 height 14
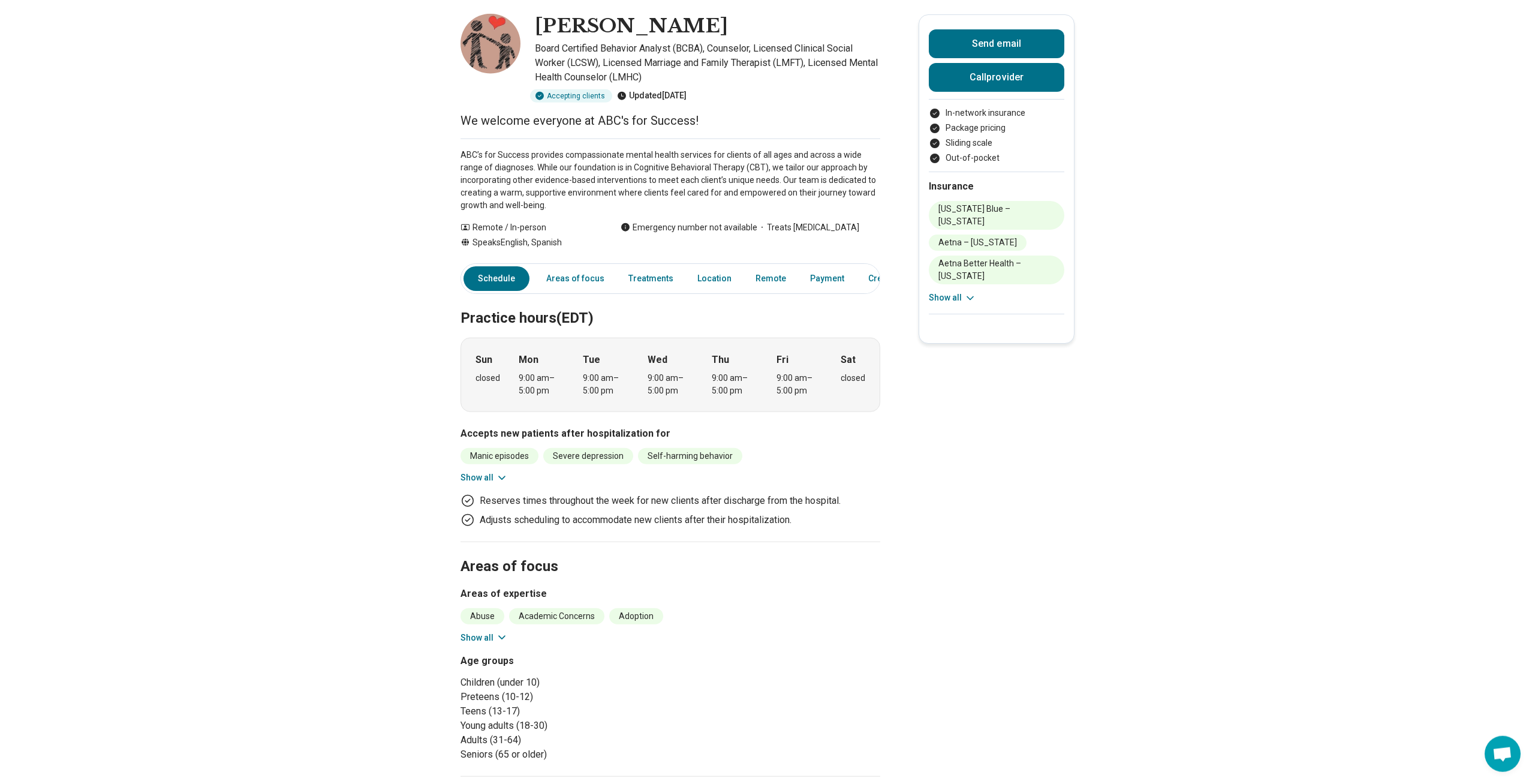
scroll to position [61, 0]
